Goal: Task Accomplishment & Management: Use online tool/utility

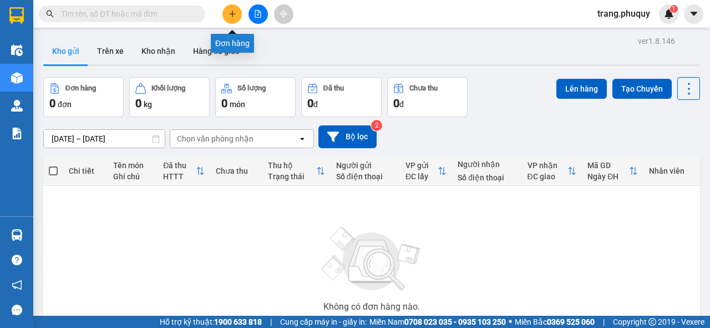
click at [232, 14] on icon "plus" at bounding box center [232, 14] width 1 height 6
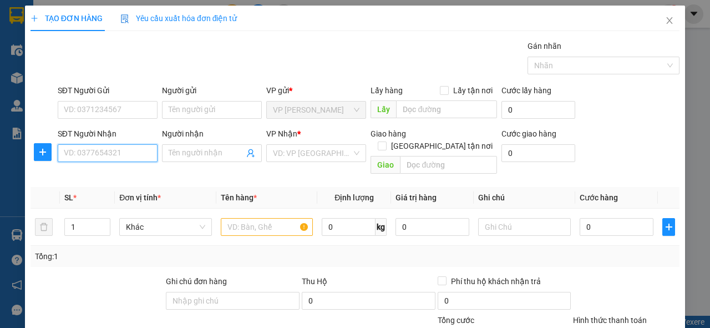
click at [87, 148] on input "SĐT Người Nhận" at bounding box center [108, 153] width 100 height 18
type input "0335850894"
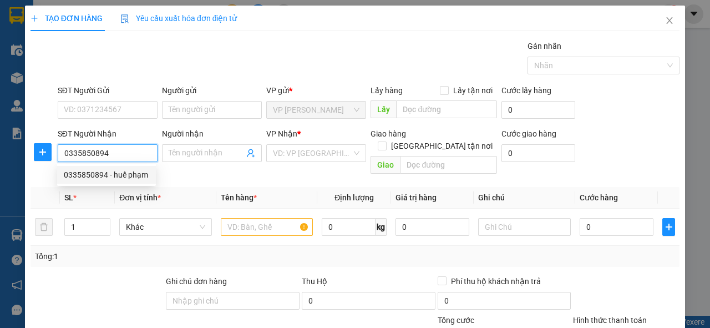
click at [118, 178] on div "0335850894 - huế phạm" at bounding box center [106, 175] width 85 height 12
type input "huế phạm"
type input "ngã ba giang"
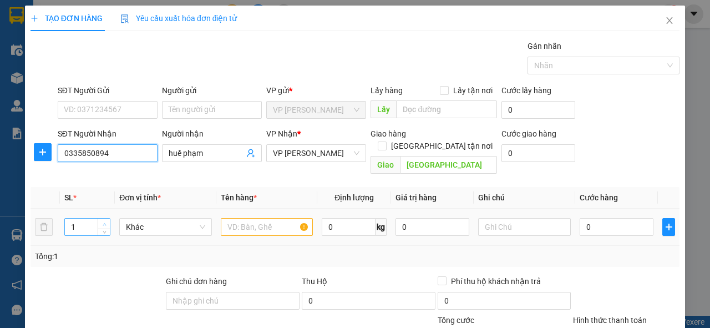
type input "0335850894"
click at [103, 222] on icon "up" at bounding box center [105, 224] width 4 height 4
type input "4"
click at [103, 222] on icon "up" at bounding box center [105, 224] width 4 height 4
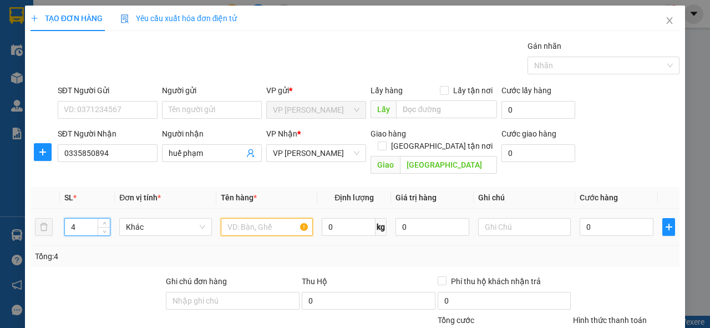
click at [253, 218] on input "text" at bounding box center [267, 227] width 93 height 18
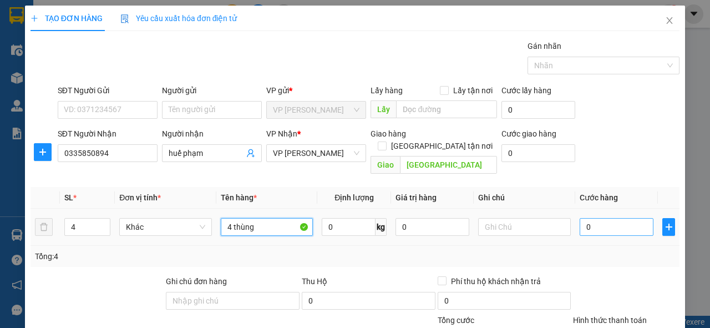
type input "4 thùng"
click at [583, 218] on input "0" at bounding box center [617, 227] width 74 height 18
click at [590, 218] on input "0" at bounding box center [617, 227] width 74 height 18
click at [584, 218] on input "0" at bounding box center [617, 227] width 74 height 18
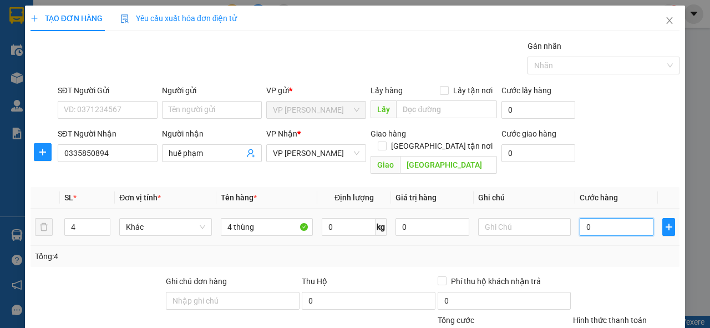
click at [584, 218] on input "0" at bounding box center [617, 227] width 74 height 18
type input "1"
type input "18"
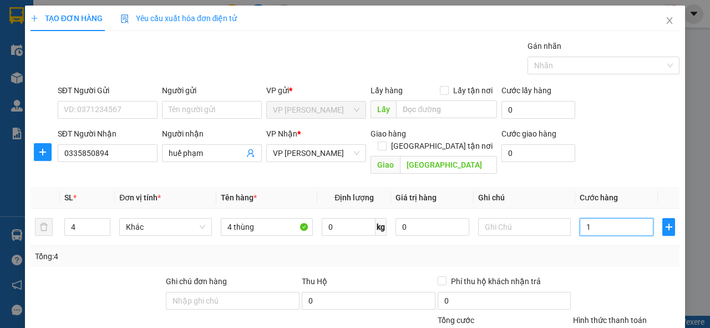
type input "18"
type input "180"
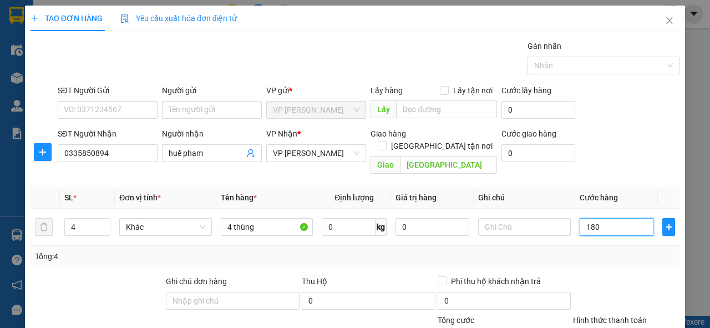
type input "18"
type input "1"
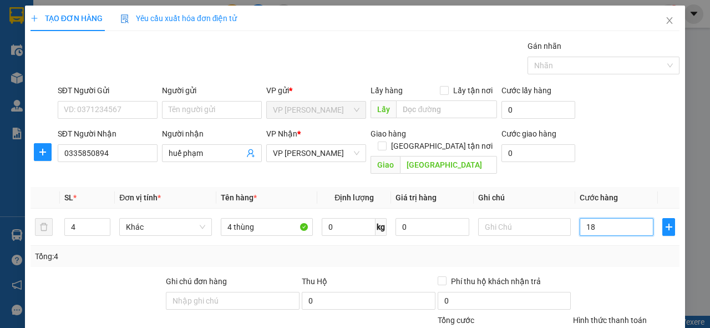
type input "1"
type input "0"
click at [590, 218] on input "0" at bounding box center [617, 227] width 74 height 18
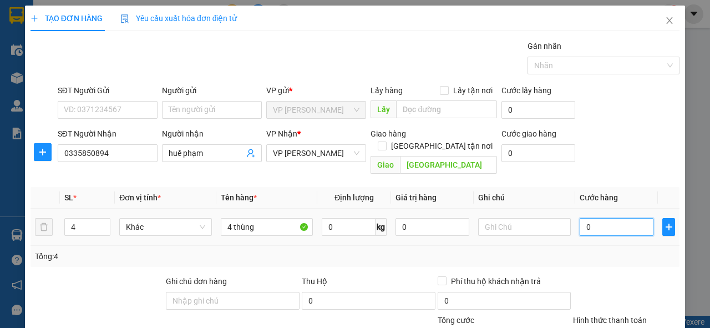
click at [590, 218] on input "0" at bounding box center [617, 227] width 74 height 18
type input "2"
type input "24"
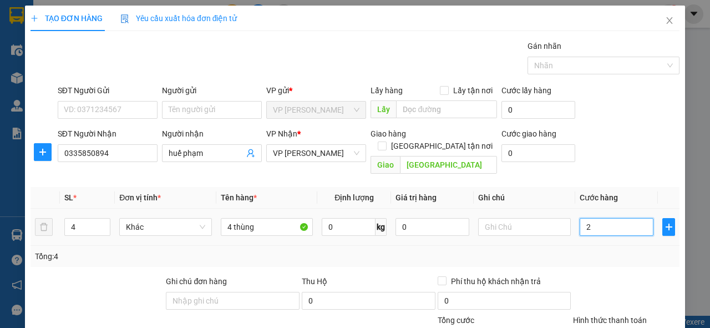
type input "24"
type input "240"
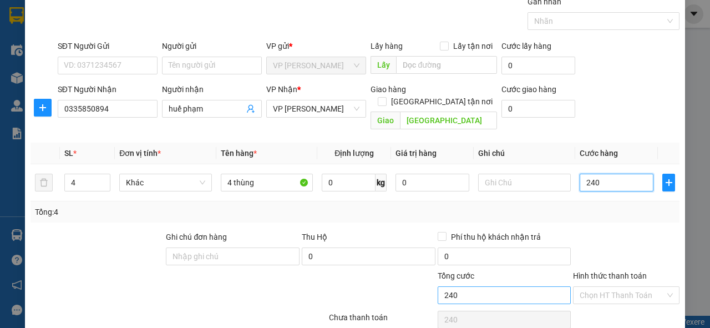
scroll to position [115, 0]
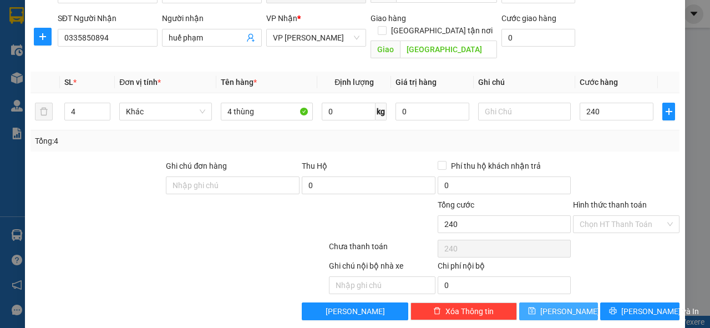
type input "240.000"
click at [568, 302] on button "Lưu" at bounding box center [558, 311] width 79 height 18
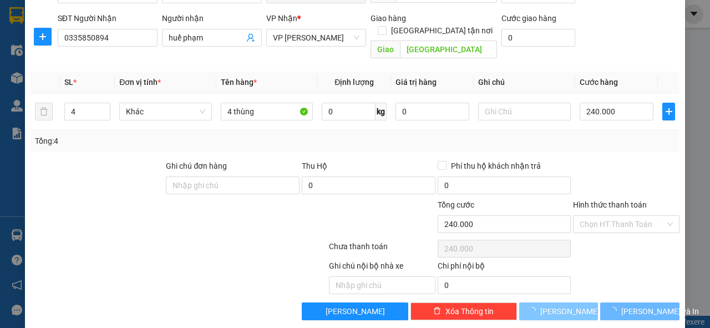
type input "1"
type input "0"
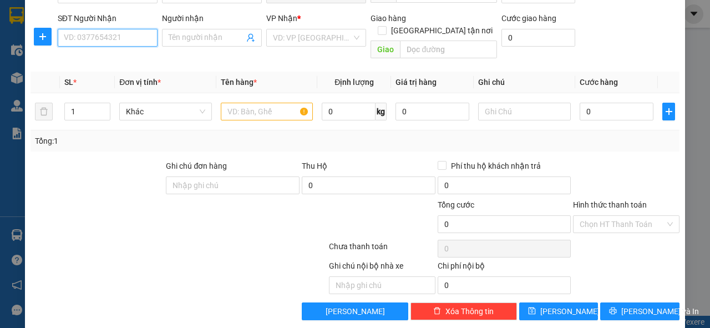
click at [88, 39] on input "SĐT Người Nhận" at bounding box center [108, 38] width 100 height 18
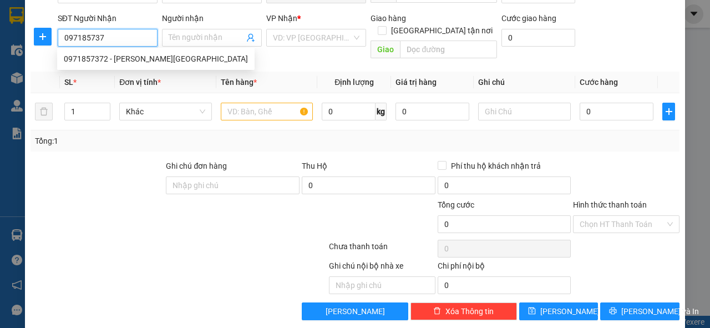
type input "0971857372"
click at [93, 59] on div "0971857372 - hương đức" at bounding box center [156, 59] width 184 height 12
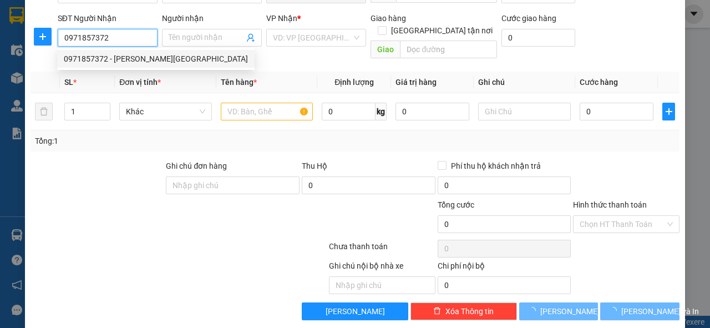
type input "hương đức"
type input "hồng lĩnh"
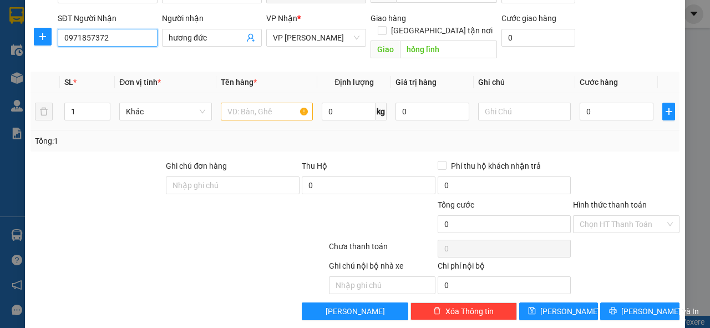
scroll to position [71, 0]
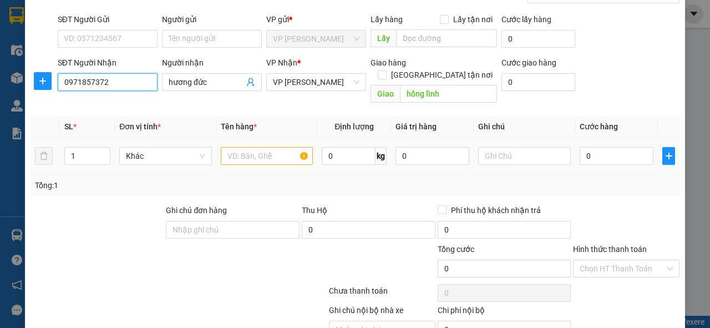
type input "0971857372"
click at [284, 147] on input "text" at bounding box center [267, 156] width 93 height 18
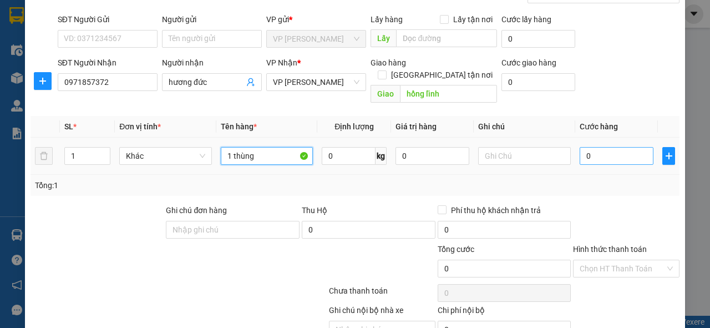
type input "1 thùng"
click at [608, 147] on input "0" at bounding box center [617, 156] width 74 height 18
type input "3"
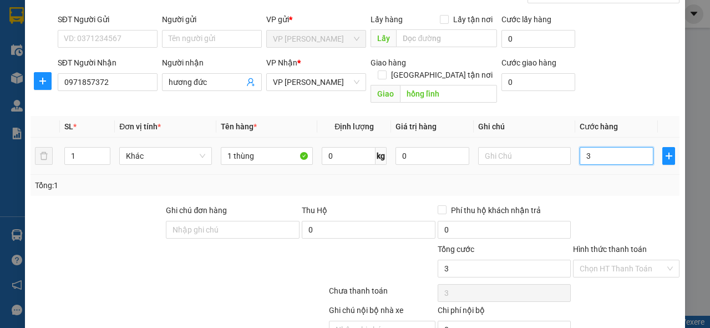
type input "30"
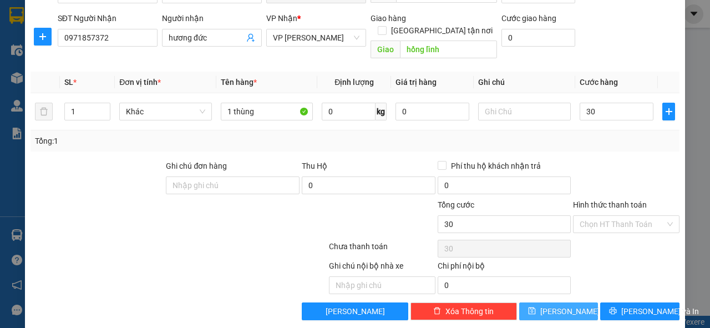
type input "30.000"
click at [562, 305] on span "Lưu" at bounding box center [569, 311] width 59 height 12
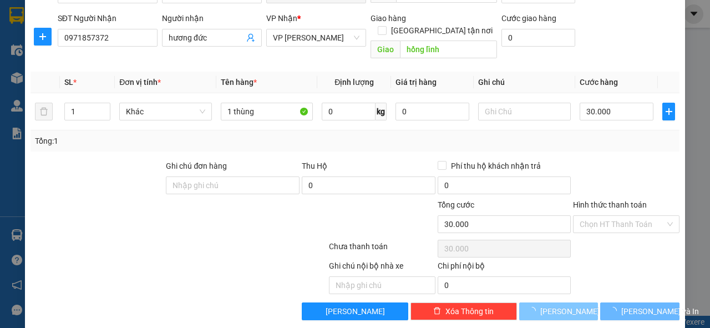
type input "0"
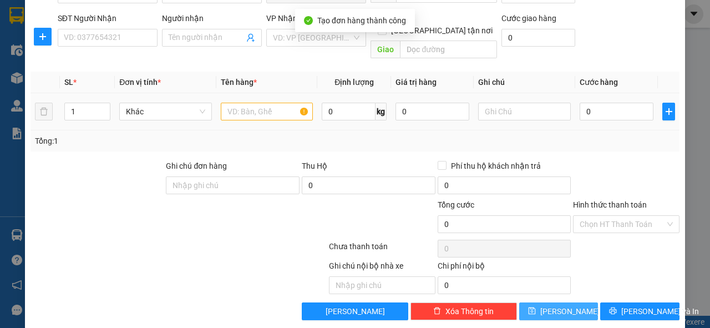
scroll to position [0, 0]
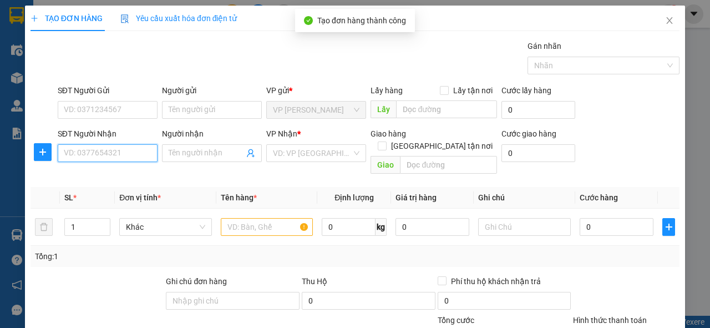
click at [113, 153] on input "SĐT Người Nhận" at bounding box center [108, 153] width 100 height 18
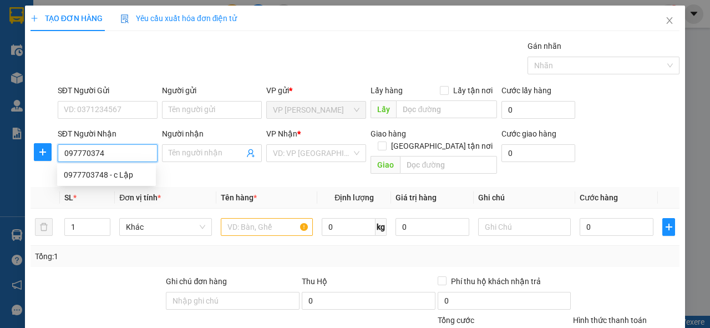
type input "0977703748"
click at [87, 178] on div "0977703748 - c Lập" at bounding box center [106, 175] width 85 height 12
type input "c Lập"
type input "hồng lĩnh"
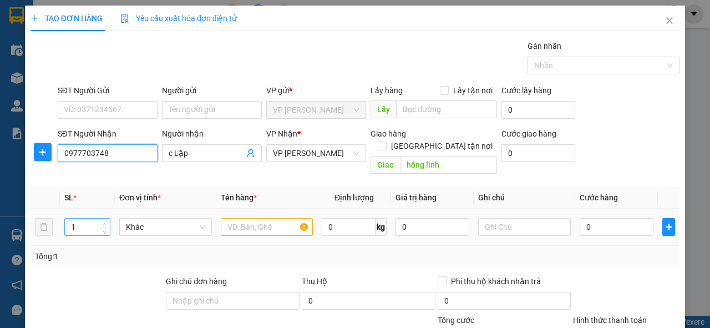
type input "0977703748"
type input "2"
drag, startPoint x: 99, startPoint y: 211, endPoint x: 120, endPoint y: 209, distance: 21.7
click at [99, 219] on span "Increase Value" at bounding box center [104, 223] width 12 height 8
click at [224, 218] on input "text" at bounding box center [267, 227] width 93 height 18
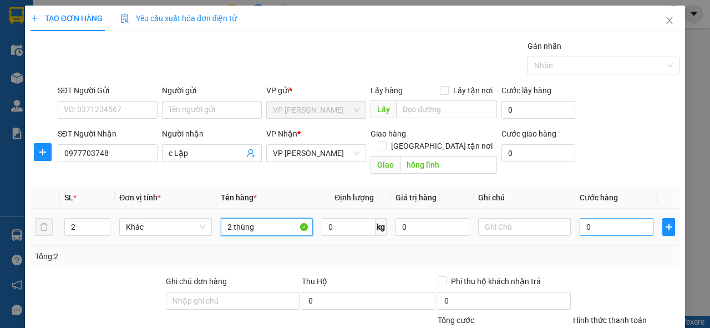
type input "2 thùng"
click at [610, 218] on input "0" at bounding box center [617, 227] width 74 height 18
type input "6"
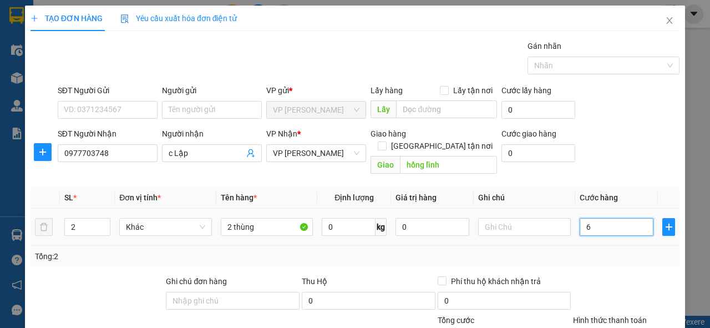
type input "60"
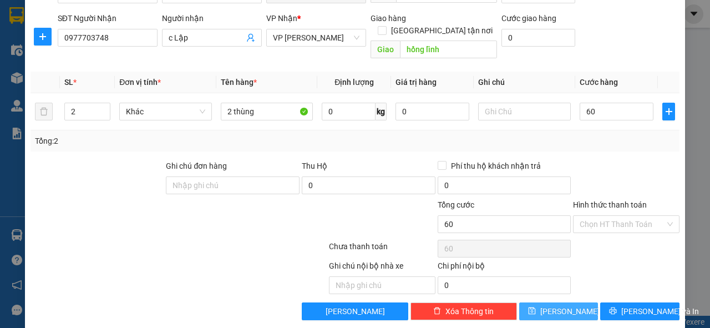
type input "60.000"
click at [535, 307] on icon "save" at bounding box center [531, 310] width 7 height 7
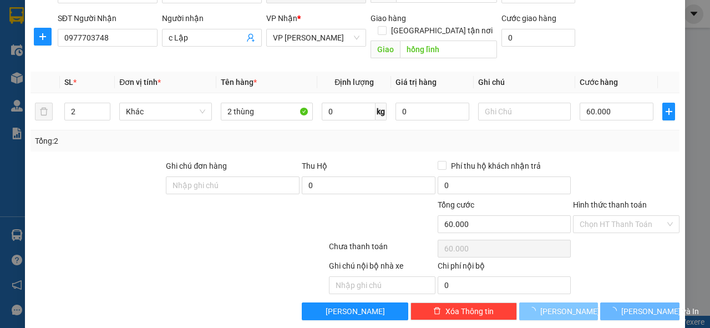
type input "1"
type input "0"
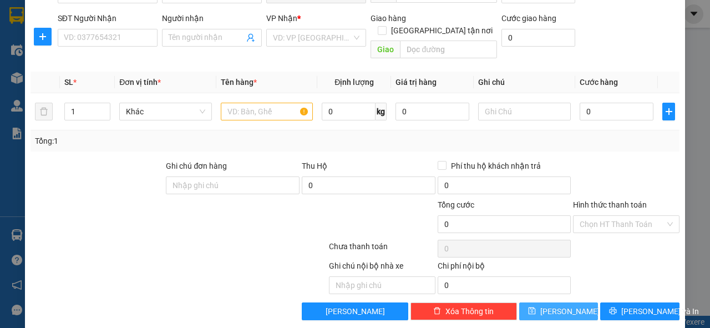
scroll to position [0, 0]
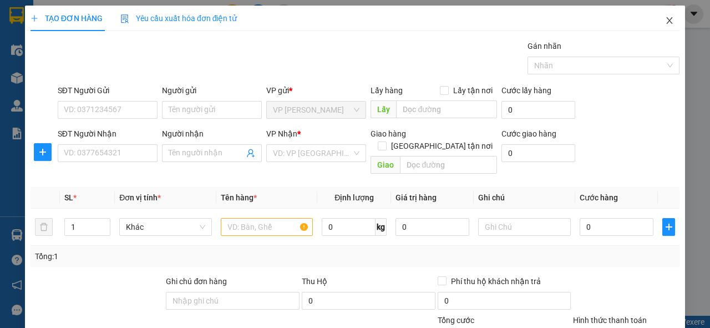
click at [665, 22] on icon "close" at bounding box center [669, 20] width 9 height 9
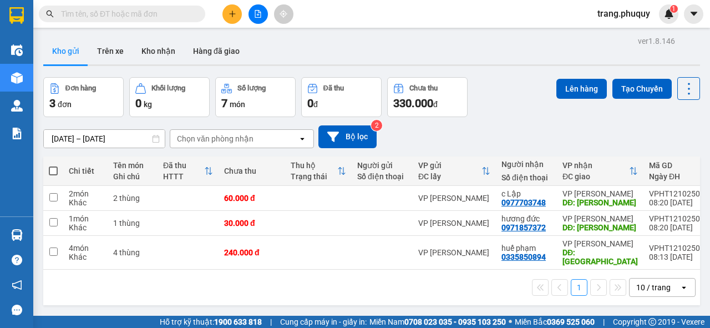
click at [75, 14] on input "text" at bounding box center [126, 14] width 131 height 12
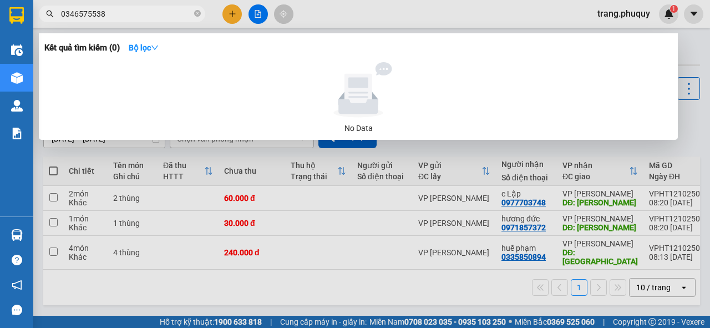
click at [85, 11] on input "0346575538" at bounding box center [126, 14] width 131 height 12
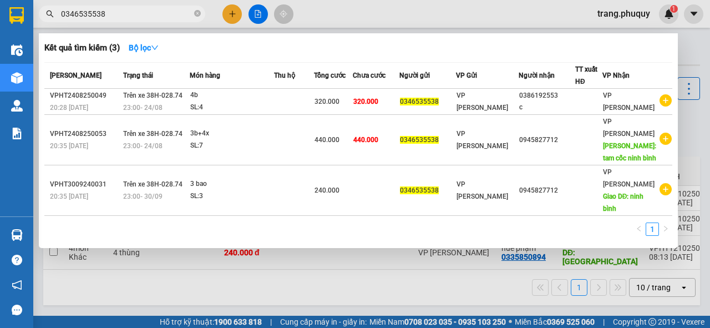
type input "0346535538"
click at [413, 3] on div at bounding box center [355, 164] width 710 height 328
click at [198, 16] on icon "close-circle" at bounding box center [197, 13] width 7 height 7
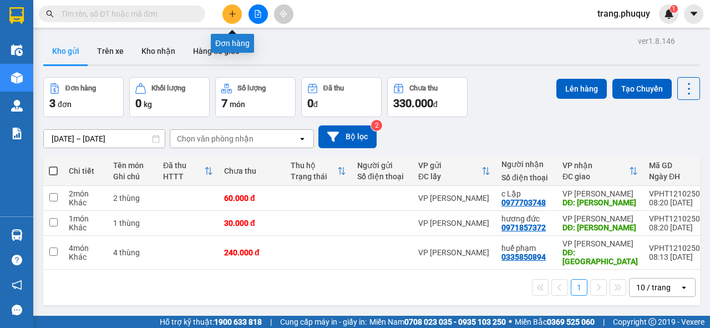
click at [230, 13] on icon "plus" at bounding box center [233, 14] width 8 height 8
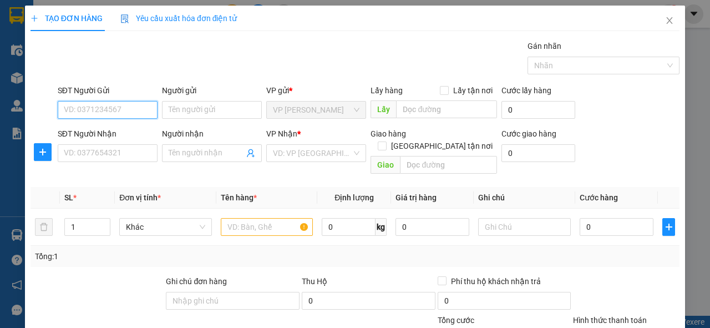
click at [75, 113] on input "SĐT Người Gửi" at bounding box center [108, 110] width 100 height 18
type input "0904040722"
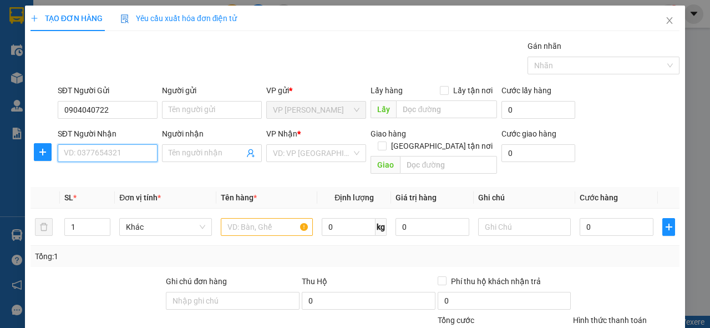
click at [95, 154] on input "SĐT Người Nhận" at bounding box center [108, 153] width 100 height 18
type input "0326952790"
click at [94, 174] on div "0326952790 - chị lệ" at bounding box center [106, 175] width 85 height 12
type input "chị lệ"
type input "cum kcn phù việt thạch hà"
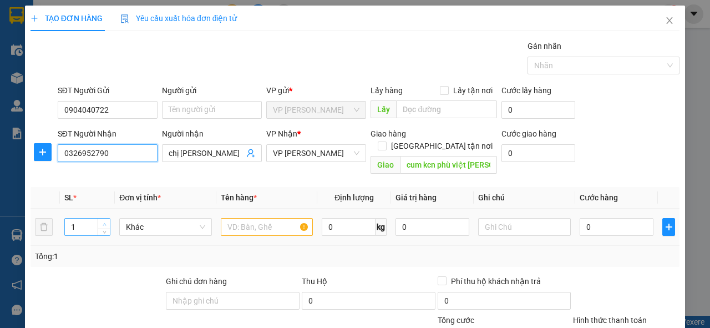
type input "0326952790"
type input "2"
click at [103, 222] on icon "up" at bounding box center [105, 224] width 4 height 4
click at [227, 220] on input "text" at bounding box center [267, 227] width 93 height 18
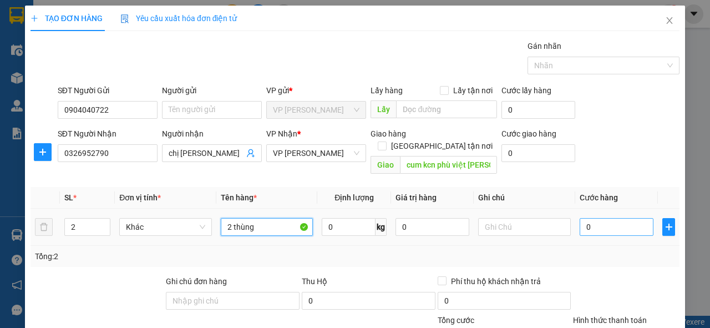
type input "2 thùng"
click at [609, 218] on input "0" at bounding box center [617, 227] width 74 height 18
type input "6"
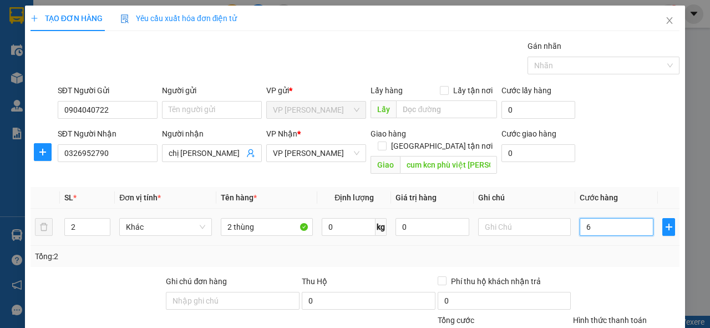
type input "60"
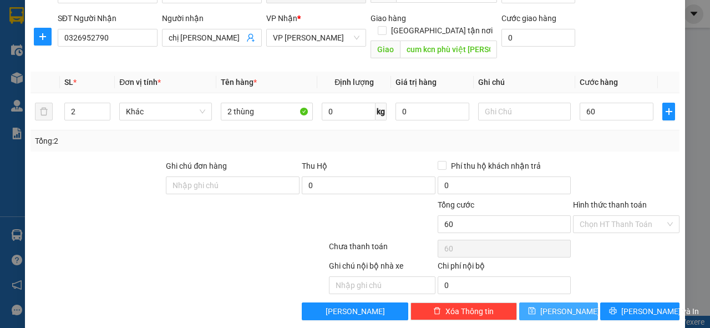
type input "60.000"
click at [520, 302] on button "Lưu" at bounding box center [558, 311] width 79 height 18
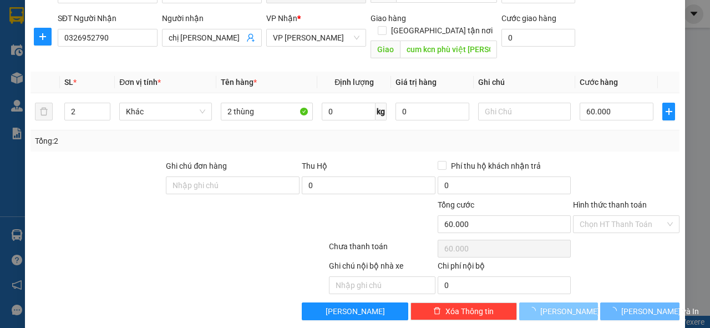
type input "1"
type input "0"
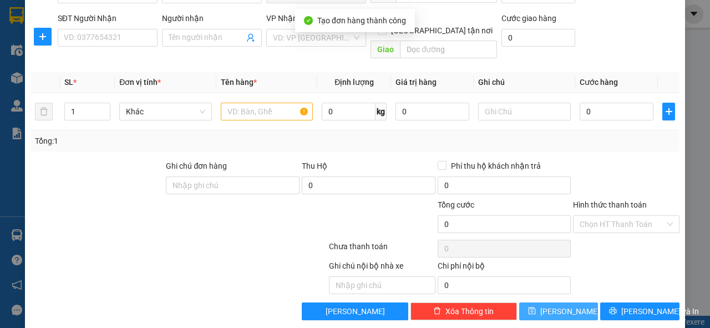
scroll to position [0, 0]
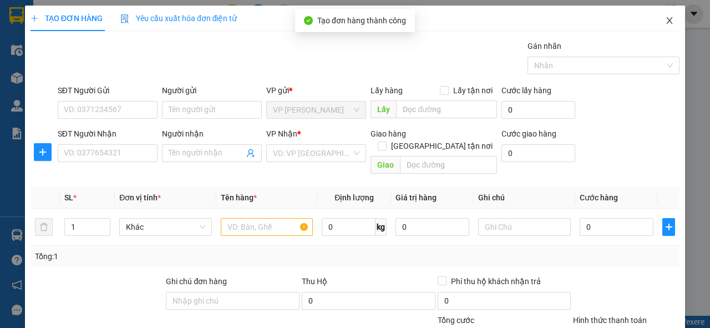
click at [665, 22] on icon "close" at bounding box center [669, 20] width 9 height 9
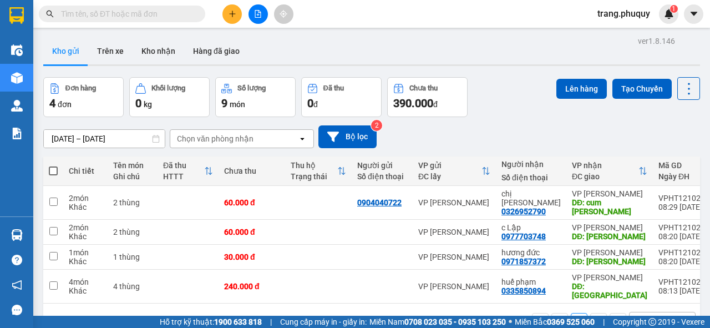
click at [53, 171] on span at bounding box center [53, 170] width 9 height 9
click at [53, 165] on input "checkbox" at bounding box center [53, 165] width 0 height 0
checkbox input "true"
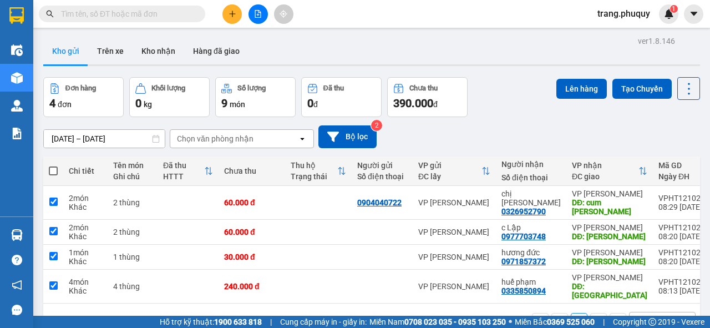
checkbox input "true"
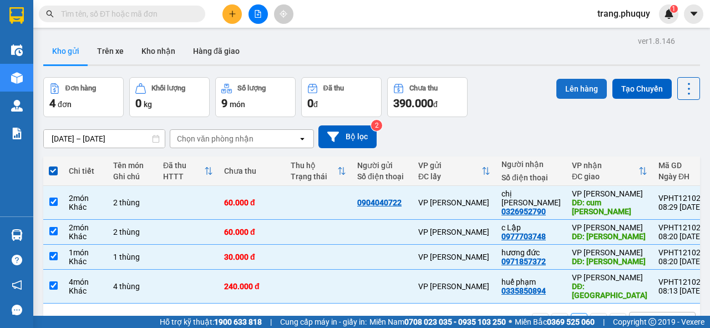
click at [570, 90] on button "Lên hàng" at bounding box center [581, 89] width 50 height 20
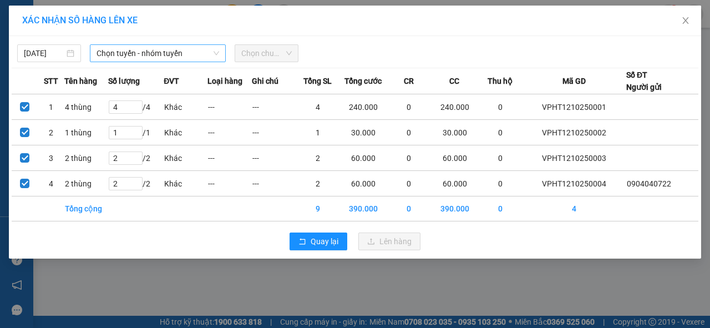
click at [167, 60] on span "Chọn tuyến - nhóm tuyến" at bounding box center [158, 53] width 123 height 17
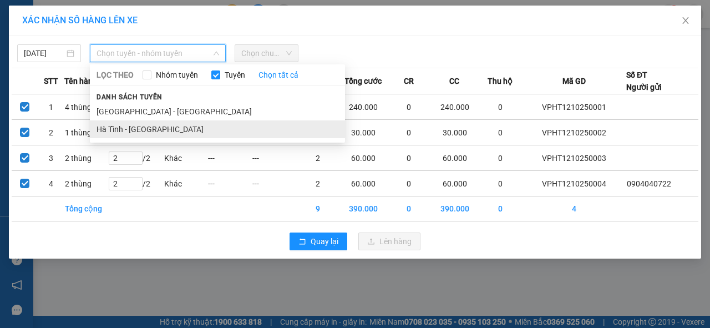
click at [123, 121] on li "Hà Tĩnh - Hà Nội" at bounding box center [217, 129] width 255 height 18
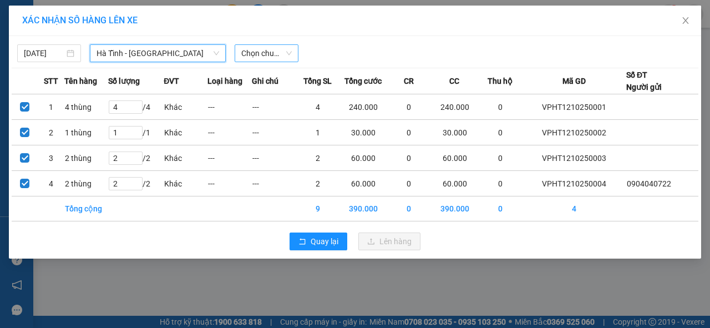
click at [291, 49] on span "Chọn chuyến" at bounding box center [266, 53] width 50 height 17
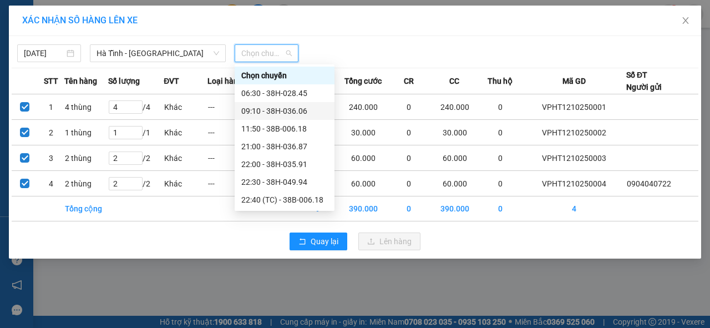
click at [282, 111] on div "09:10 - 38H-036.06" at bounding box center [284, 111] width 87 height 12
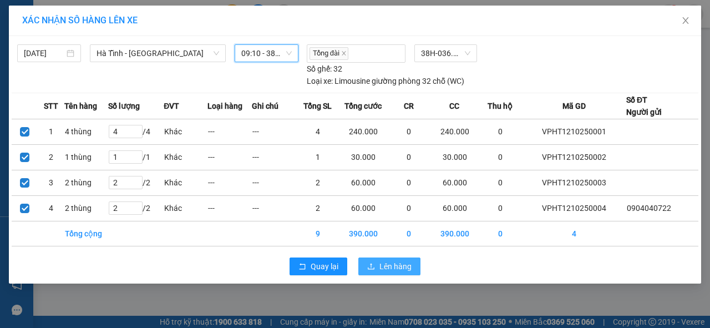
click at [384, 266] on span "Lên hàng" at bounding box center [395, 266] width 32 height 12
